Goal: Task Accomplishment & Management: Use online tool/utility

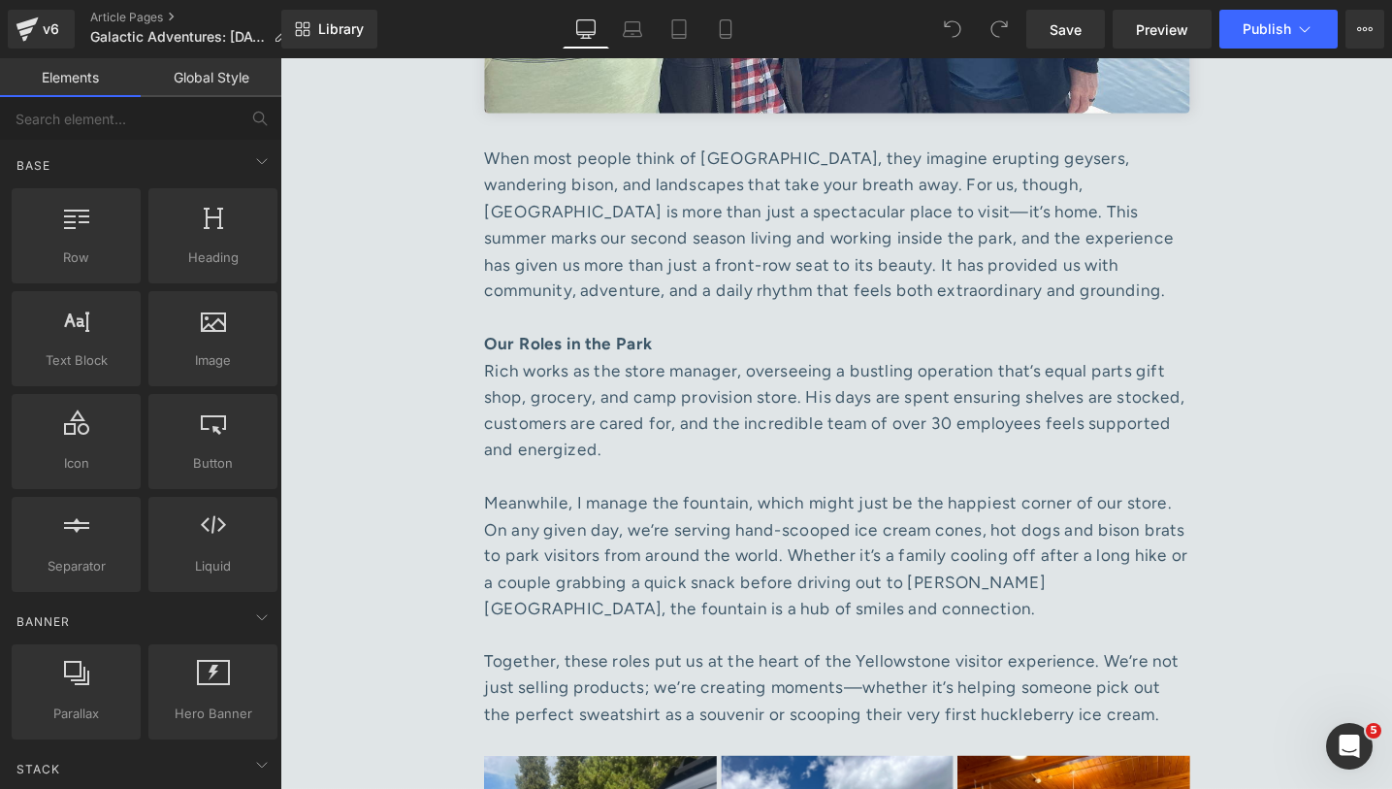
scroll to position [1483, 0]
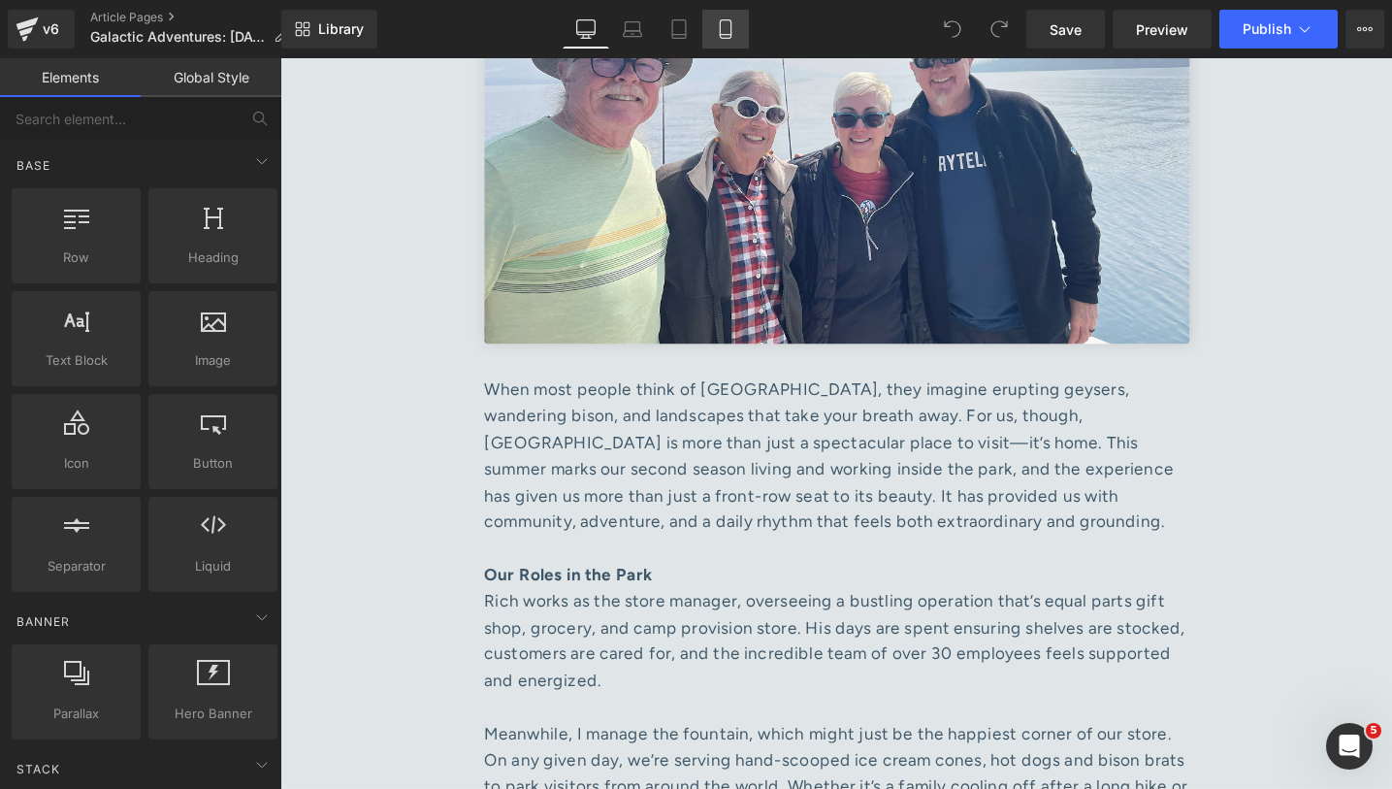
click at [739, 42] on link "Mobile" at bounding box center [725, 29] width 47 height 39
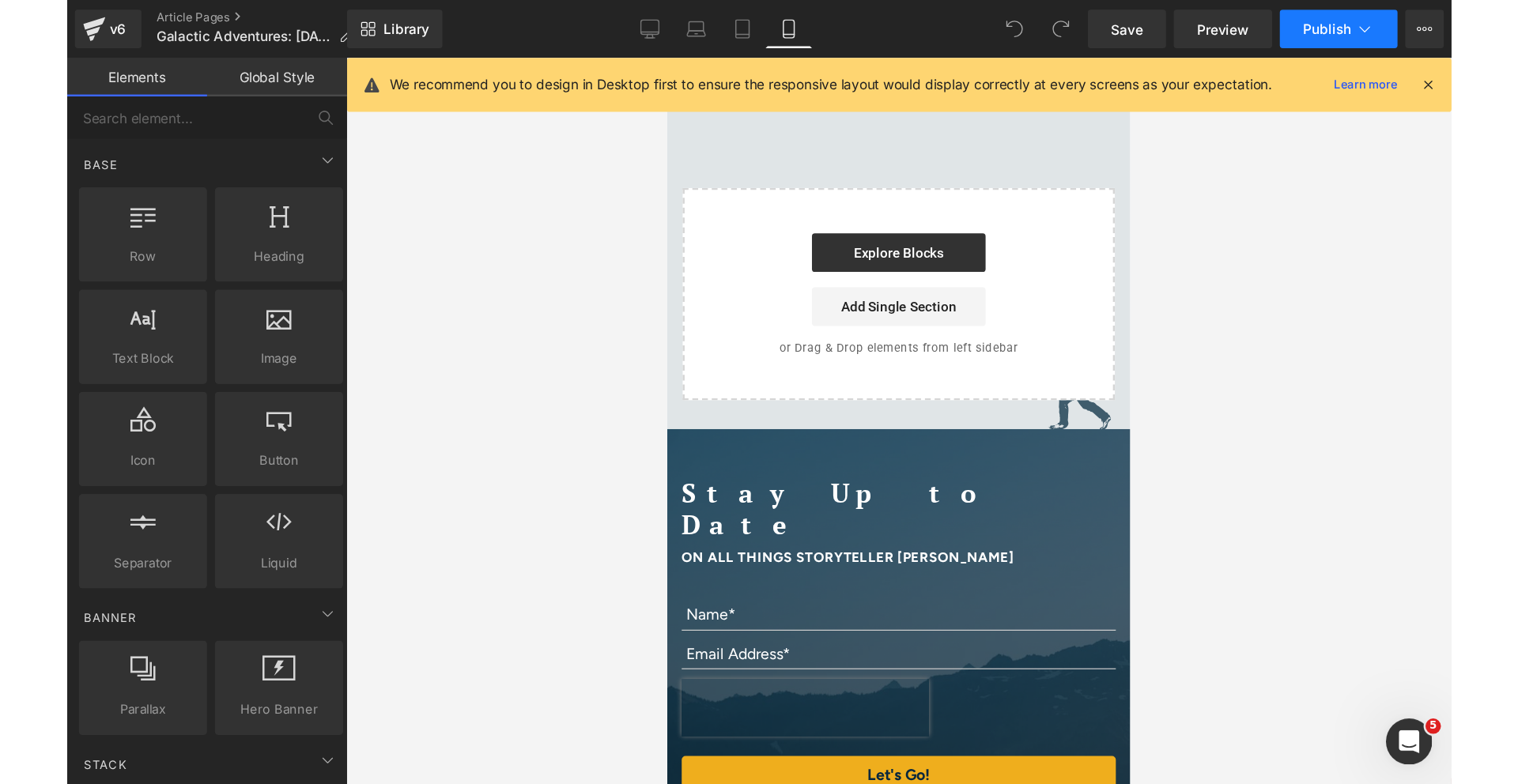
scroll to position [10569, 0]
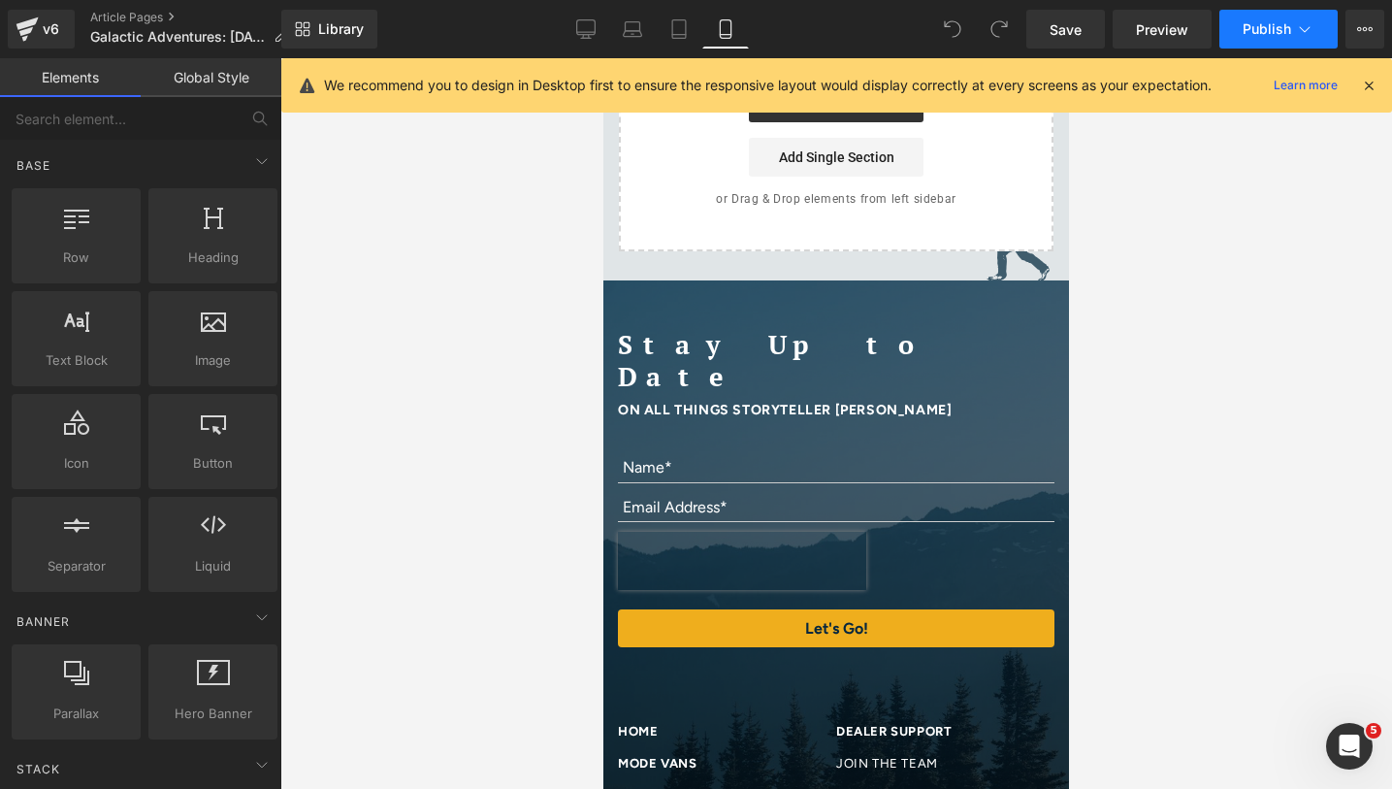
click at [1268, 29] on span "Publish" at bounding box center [1266, 29] width 48 height 16
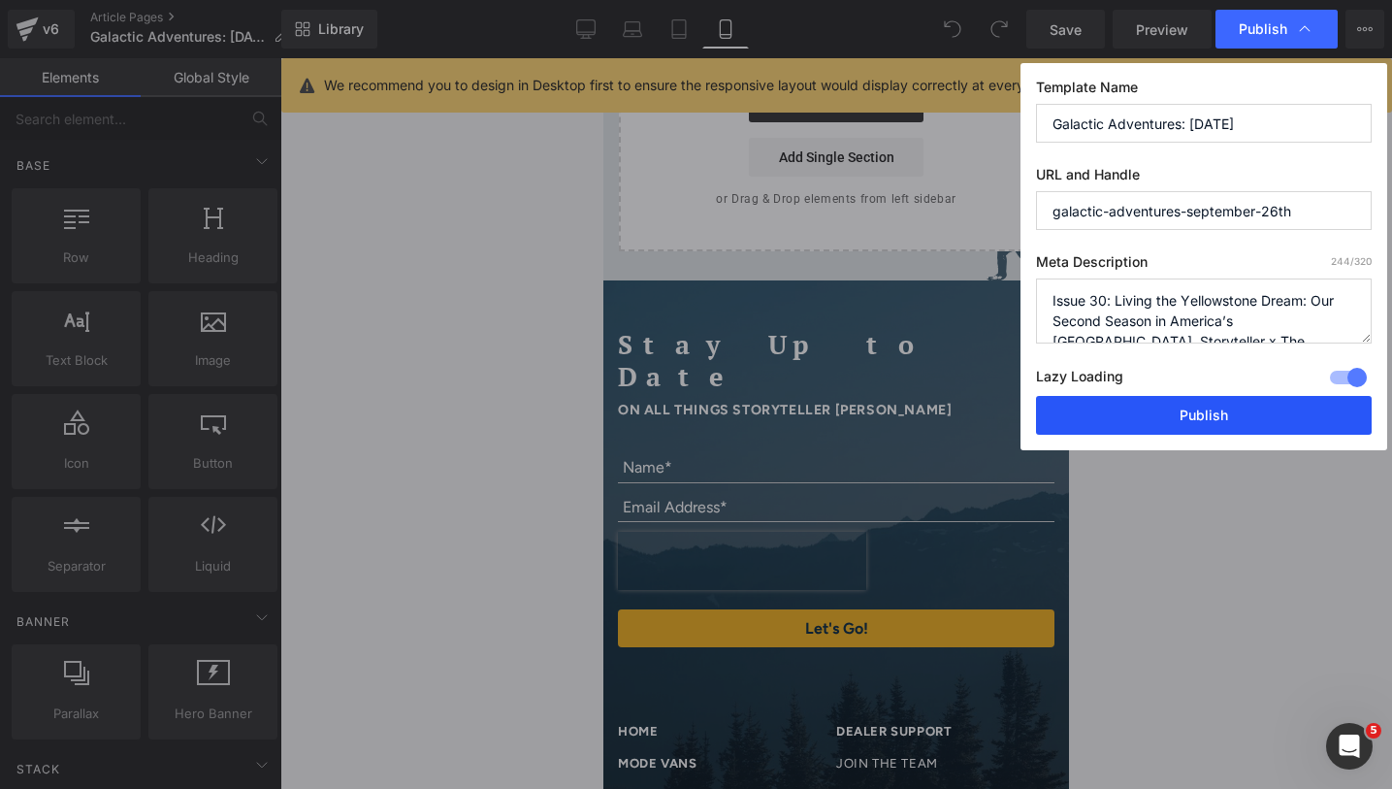
click at [1146, 419] on button "Publish" at bounding box center [1204, 415] width 336 height 39
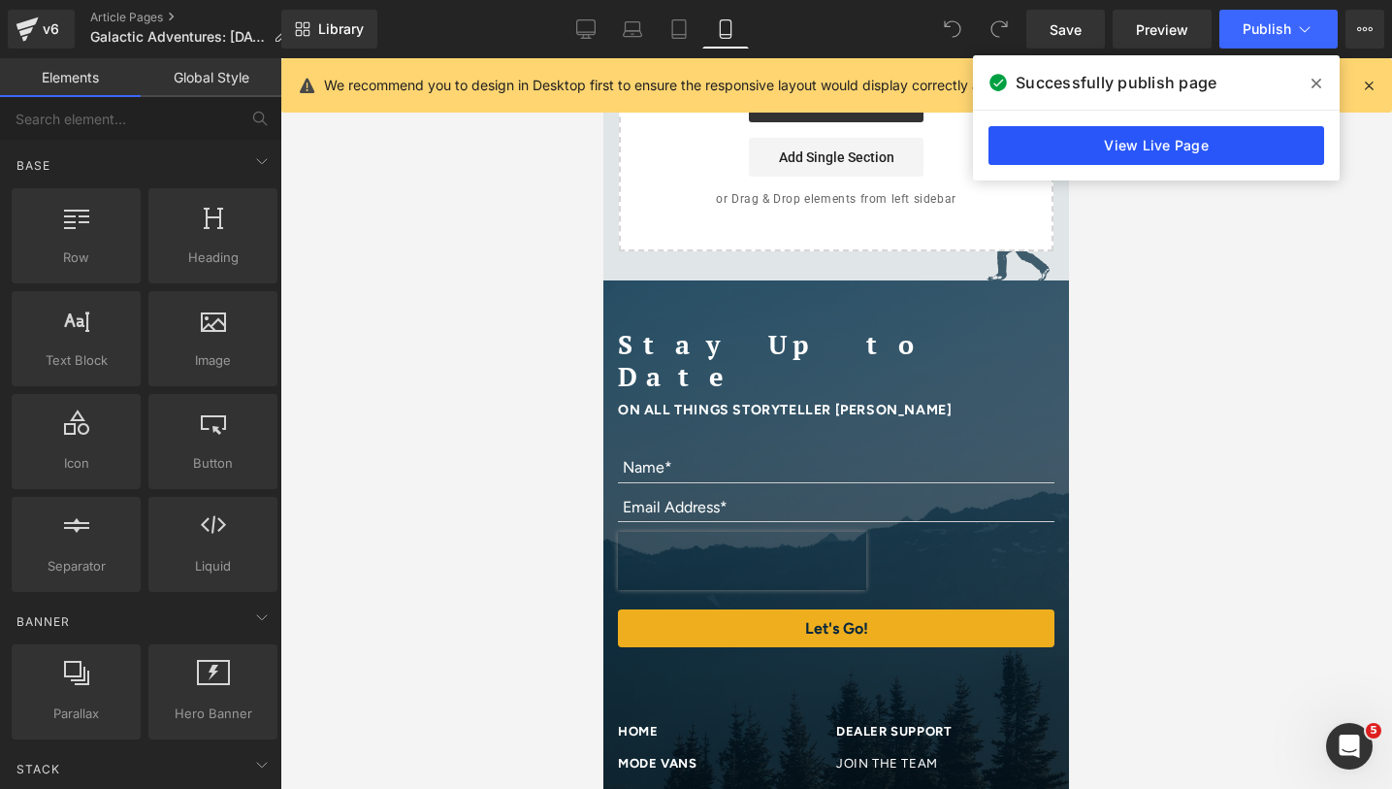
click at [1064, 152] on link "View Live Page" at bounding box center [1156, 145] width 336 height 39
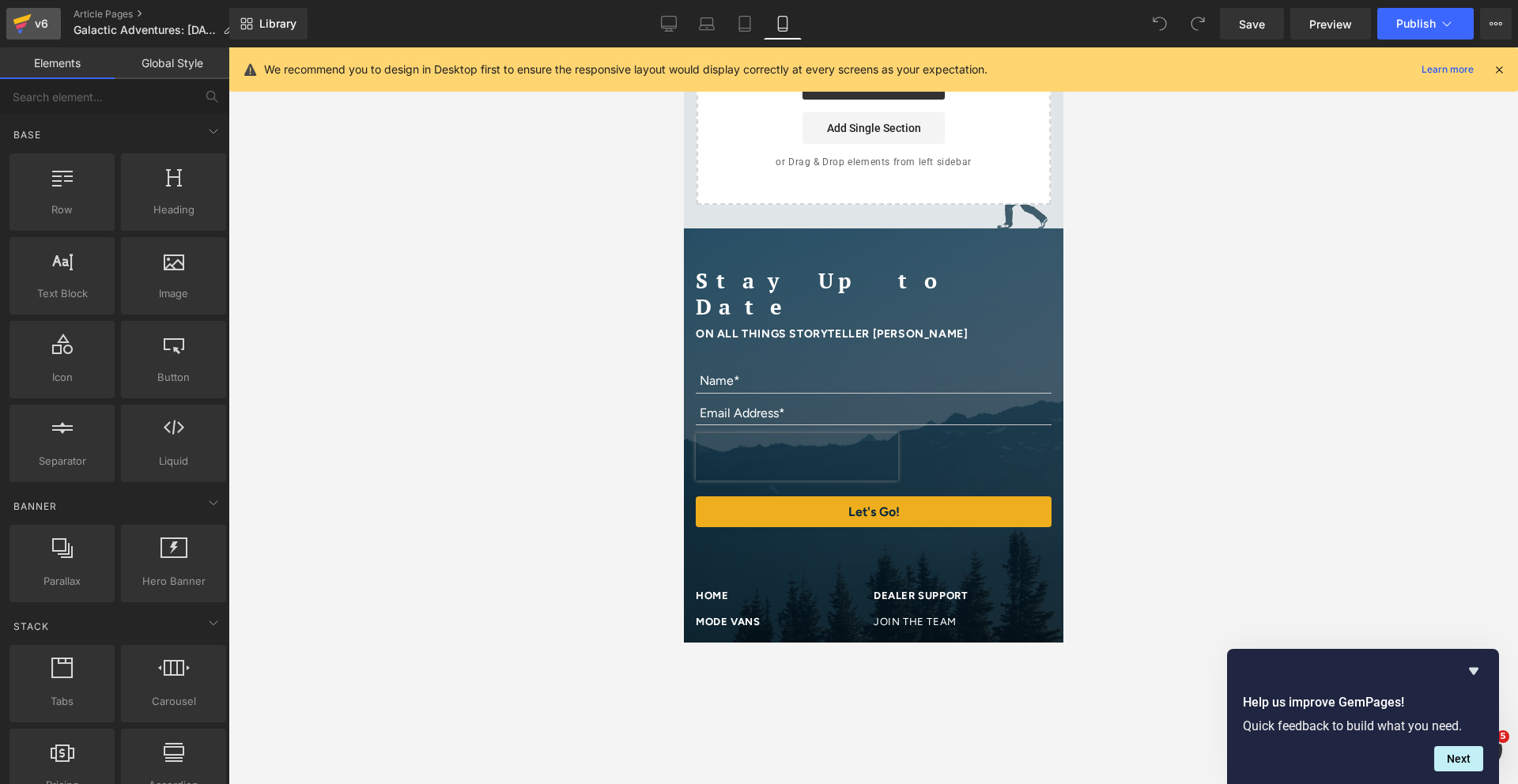
click at [18, 29] on icon at bounding box center [20, 31] width 5 height 5
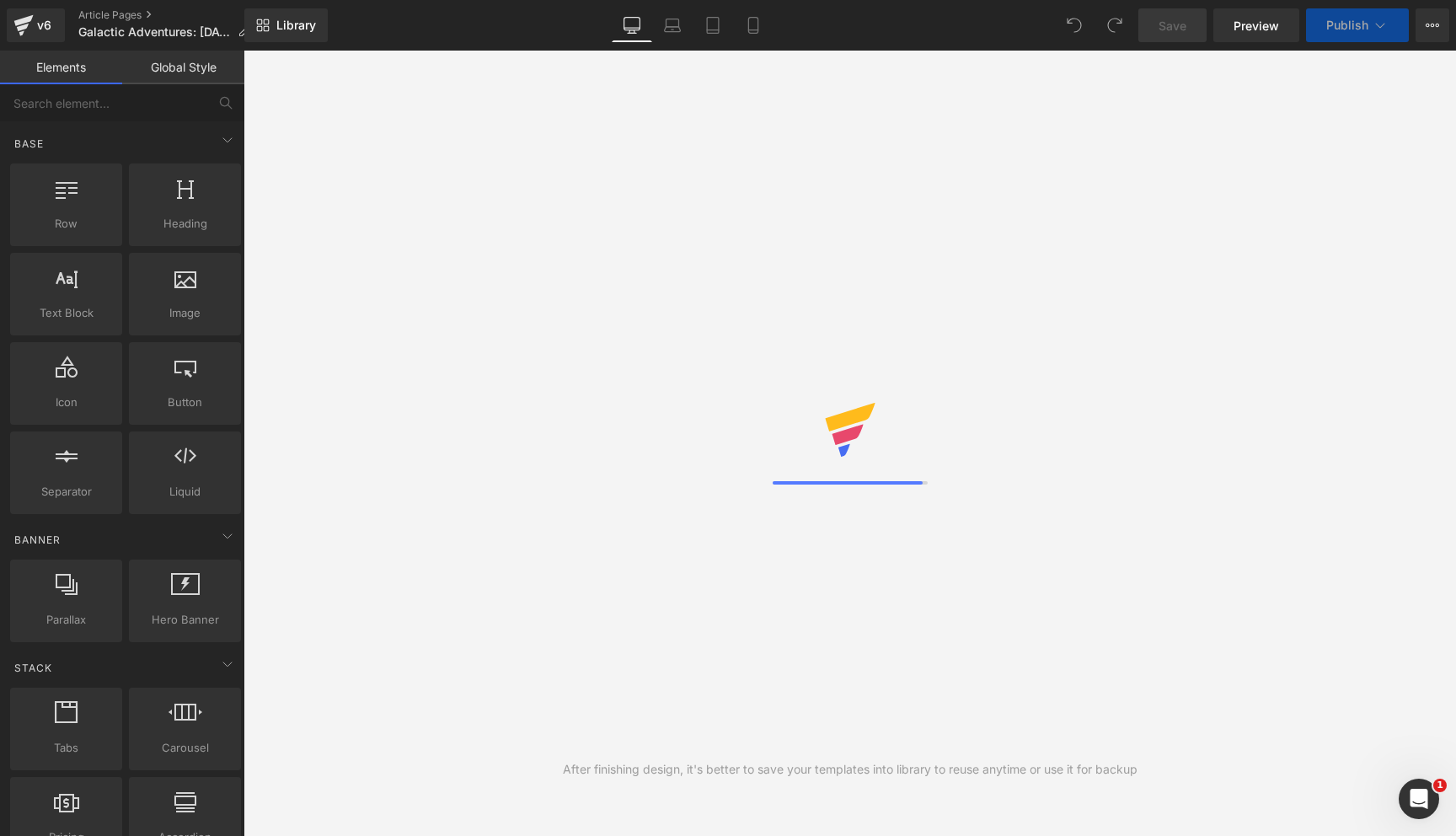
click at [1433, 29] on icon at bounding box center [1433, 25] width 14 height 14
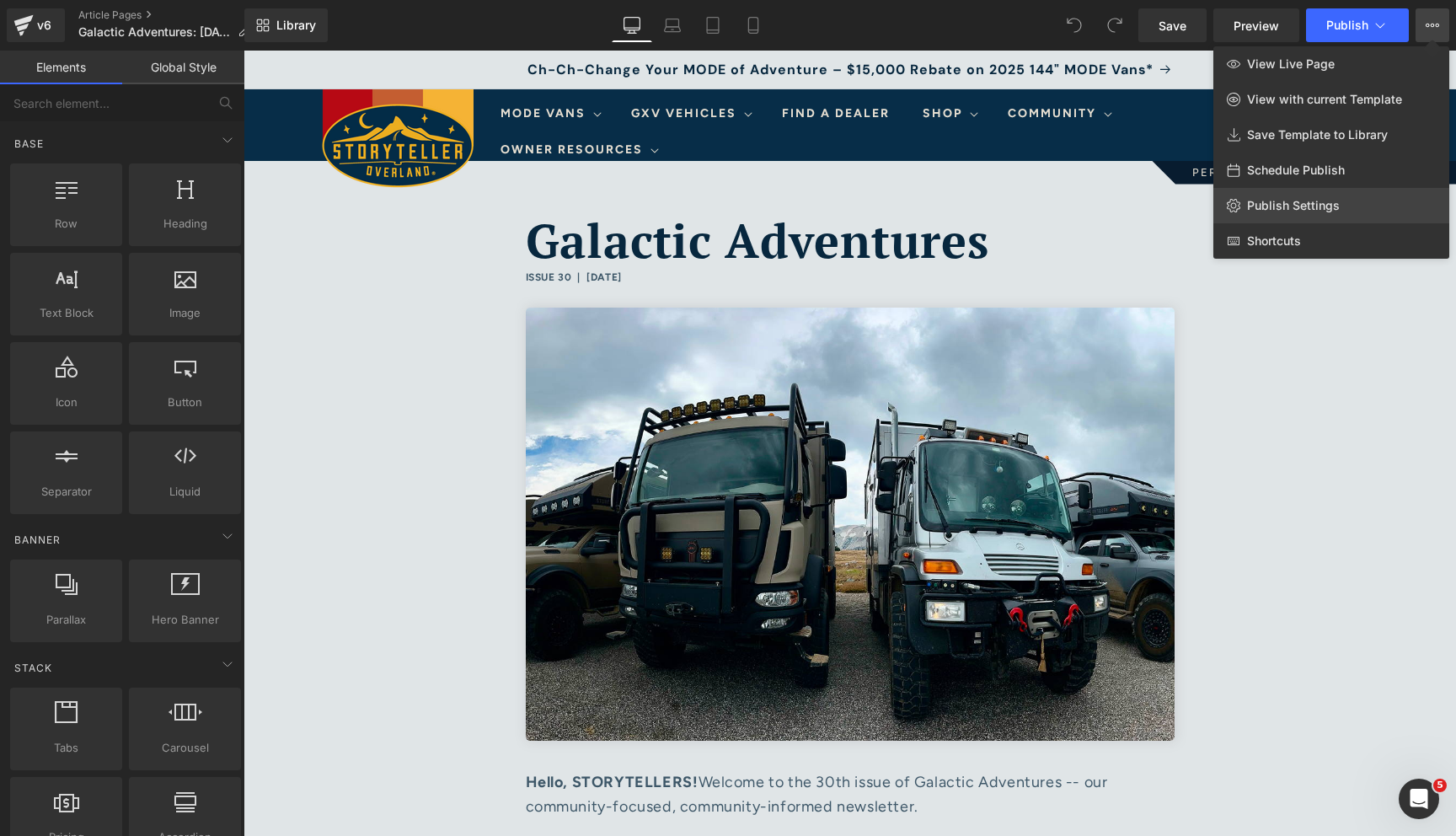
click at [1292, 207] on span "Publish Settings" at bounding box center [1293, 205] width 93 height 15
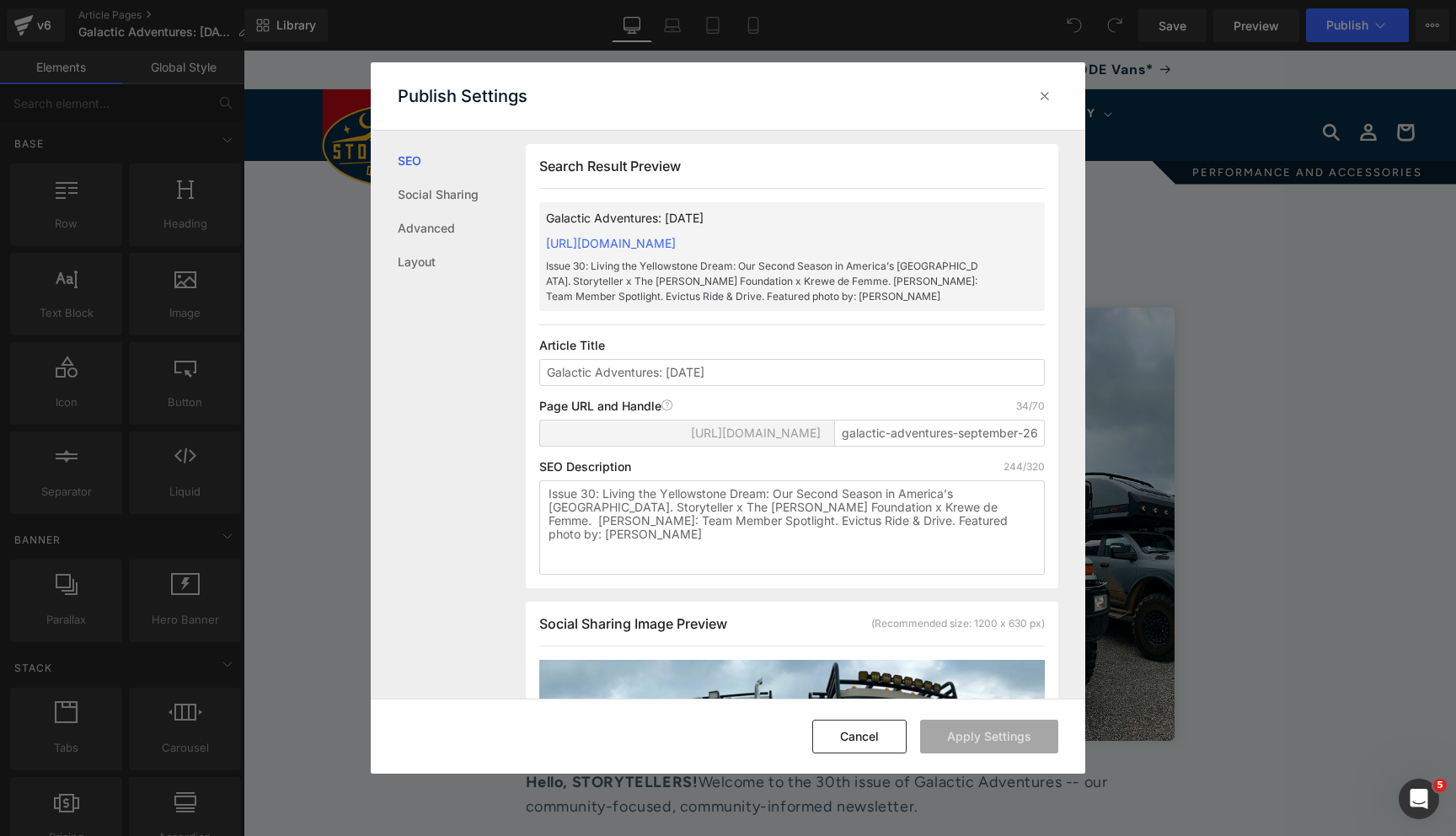
scroll to position [1, 0]
click at [791, 546] on textarea "Issue 30: Living the Yellowstone Dream: Our Second Season in America’s [GEOGRAP…" at bounding box center [792, 527] width 506 height 95
click at [1049, 86] on div at bounding box center [1044, 96] width 27 height 27
